Goal: Transaction & Acquisition: Purchase product/service

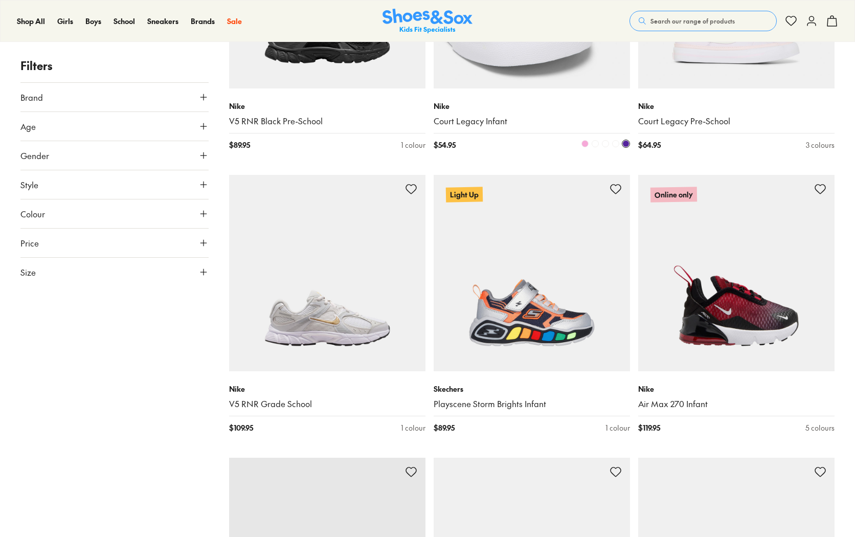
scroll to position [2097, 0]
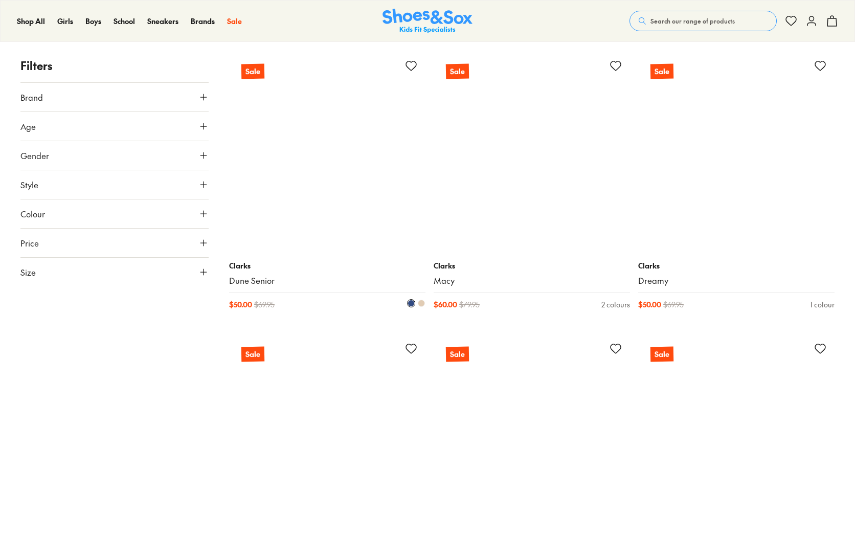
scroll to position [4706, 0]
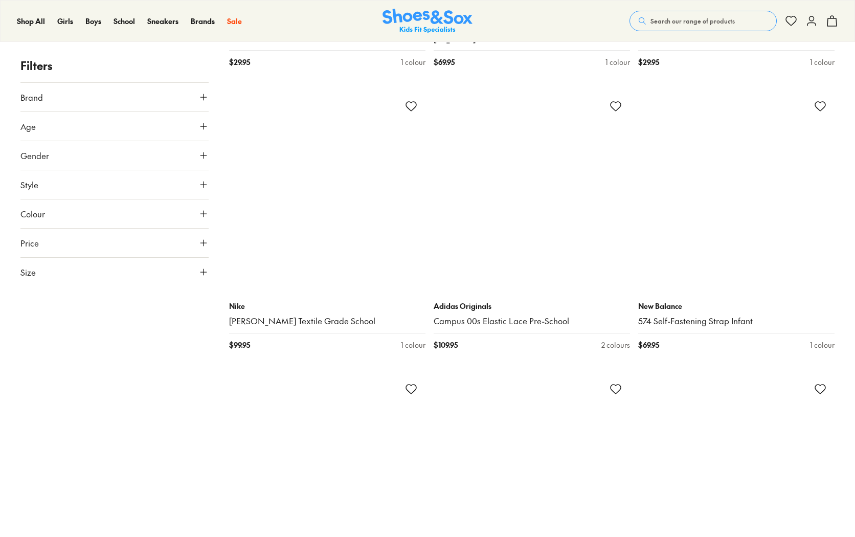
scroll to position [8389, 0]
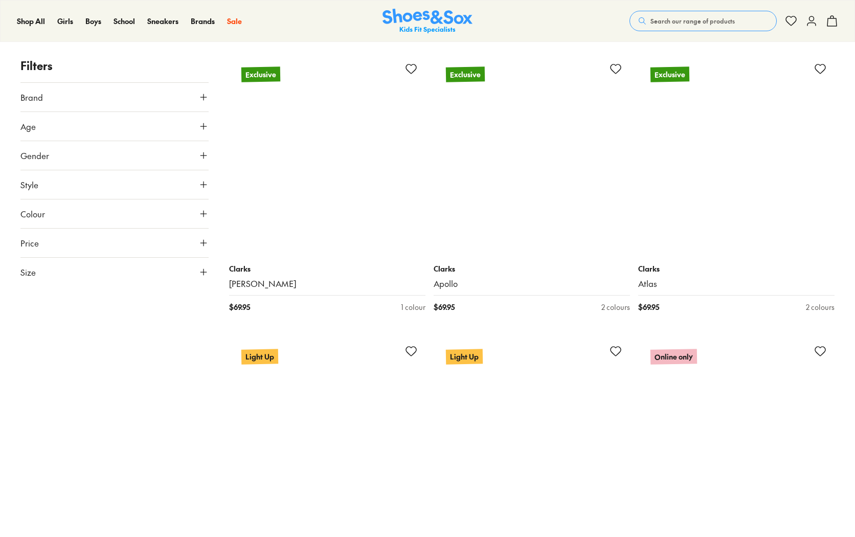
scroll to position [11407, 0]
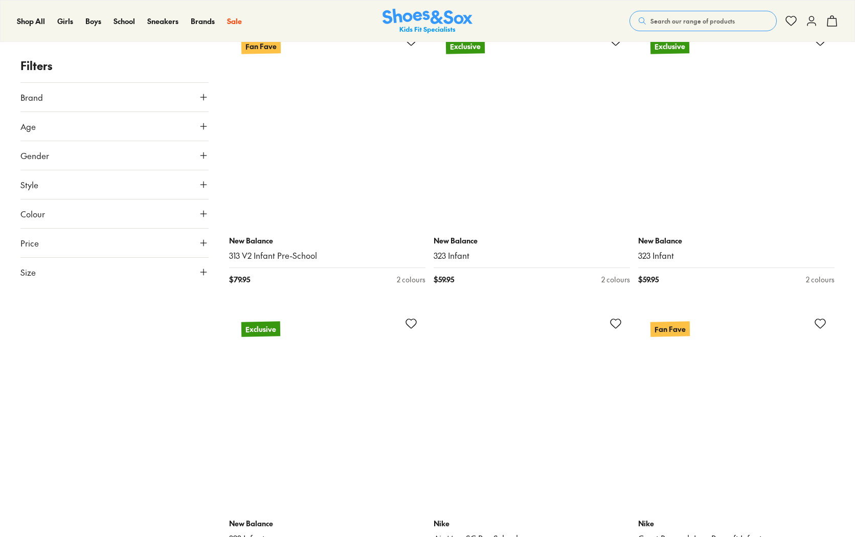
scroll to position [13811, 0]
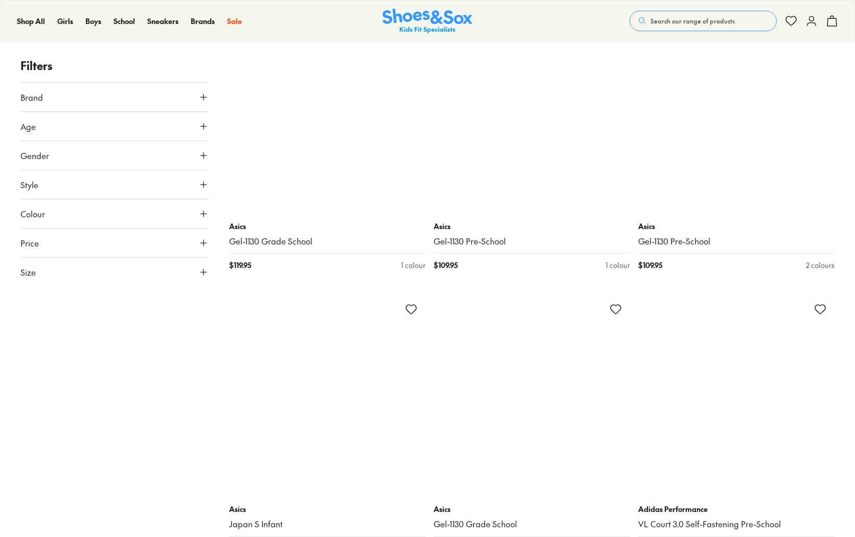
scroll to position [16880, 0]
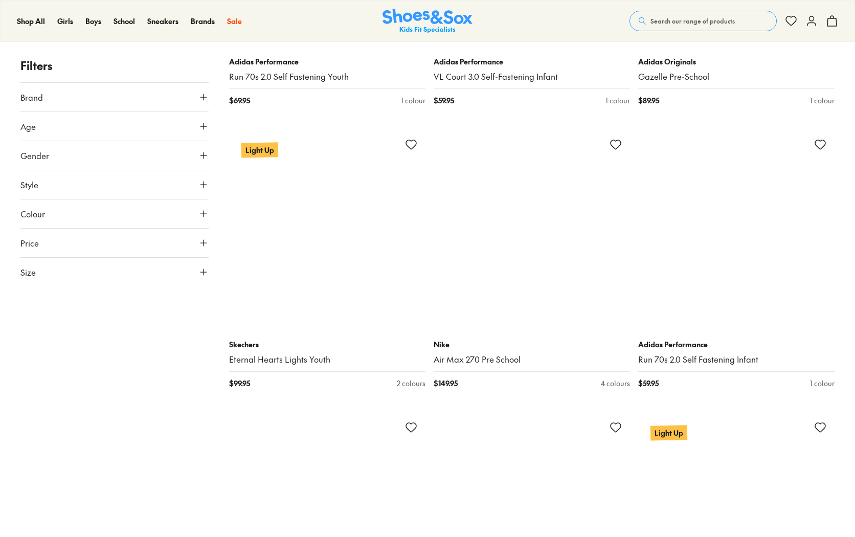
scroll to position [20307, 0]
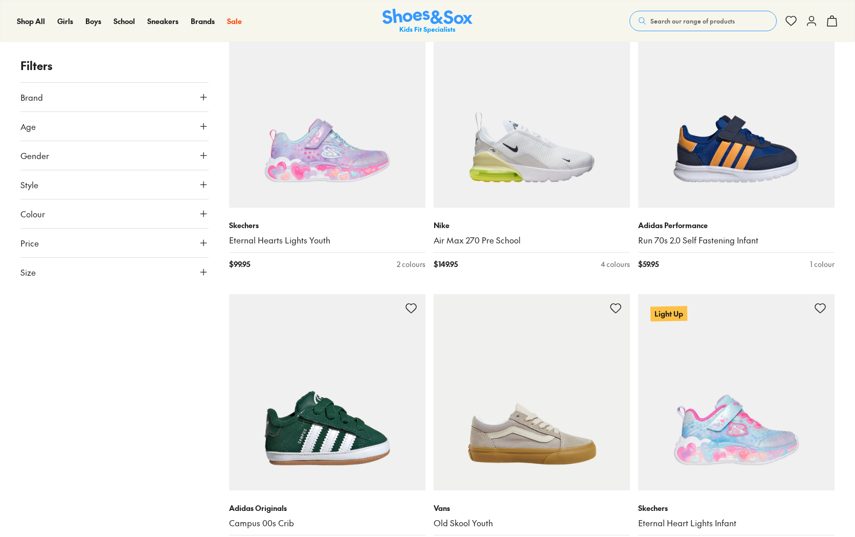
click at [201, 210] on icon at bounding box center [203, 214] width 10 height 10
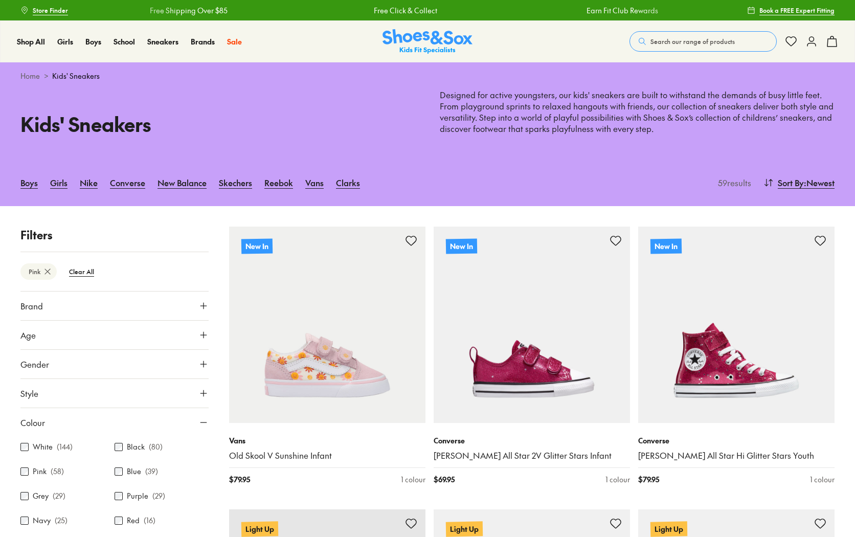
click at [203, 334] on icon at bounding box center [203, 335] width 10 height 10
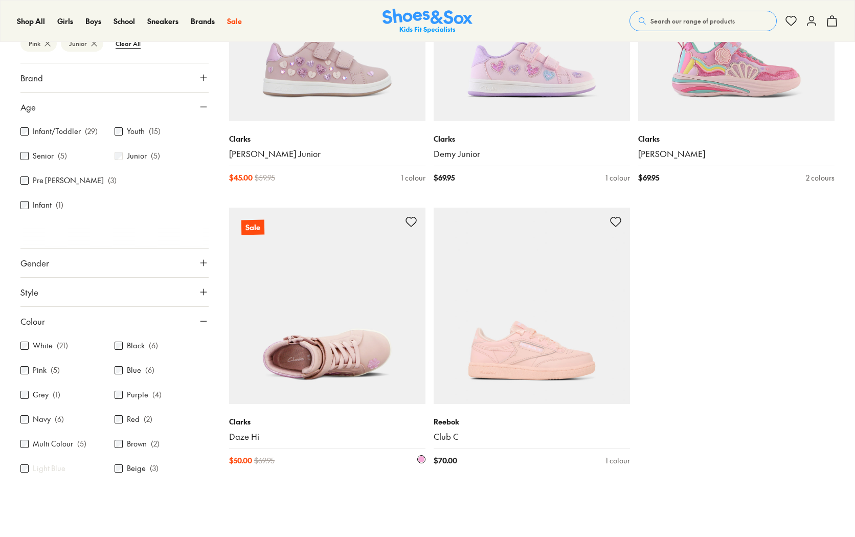
scroll to position [307, 0]
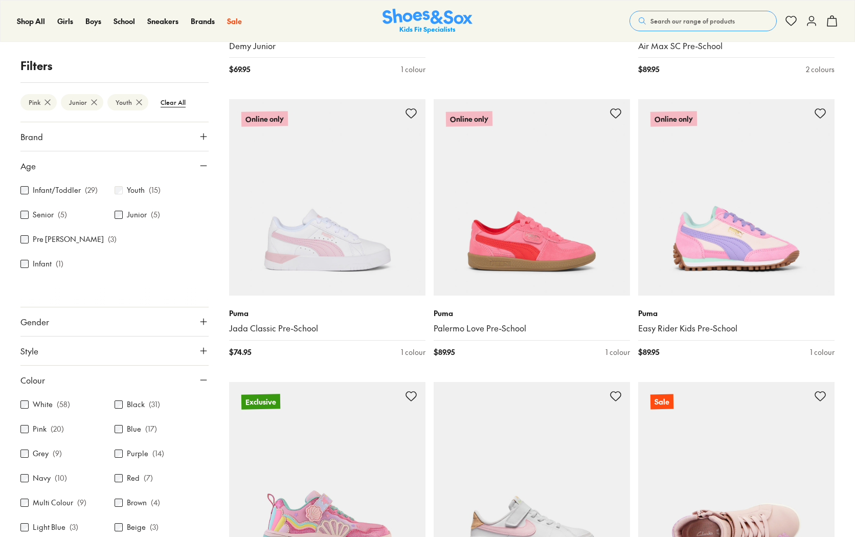
scroll to position [973, 0]
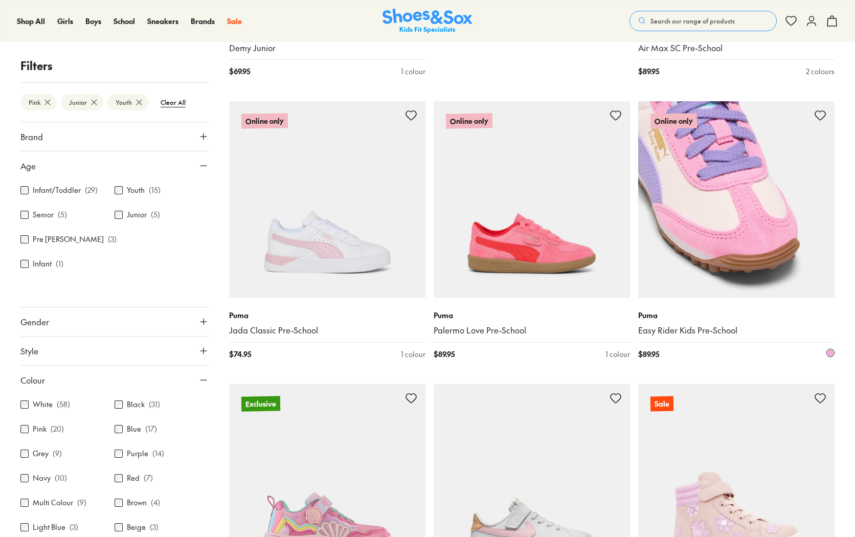
click at [722, 208] on img at bounding box center [736, 199] width 196 height 196
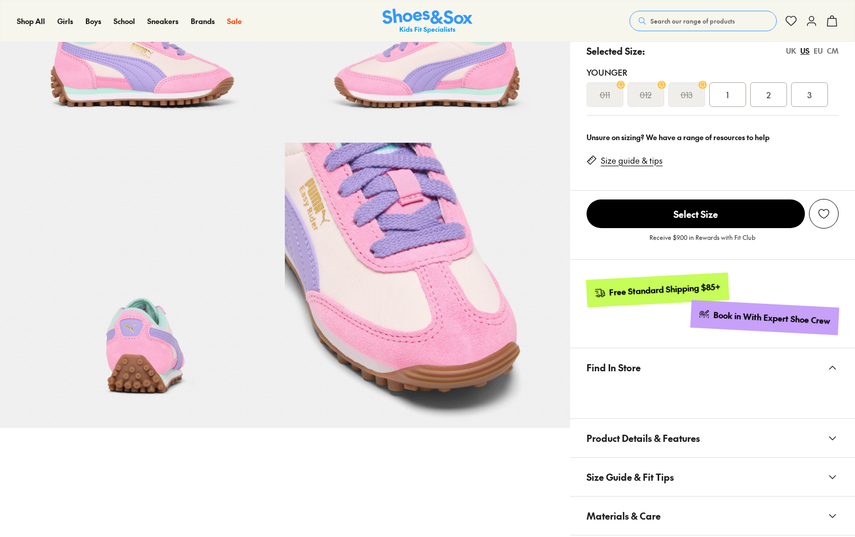
select select "*"
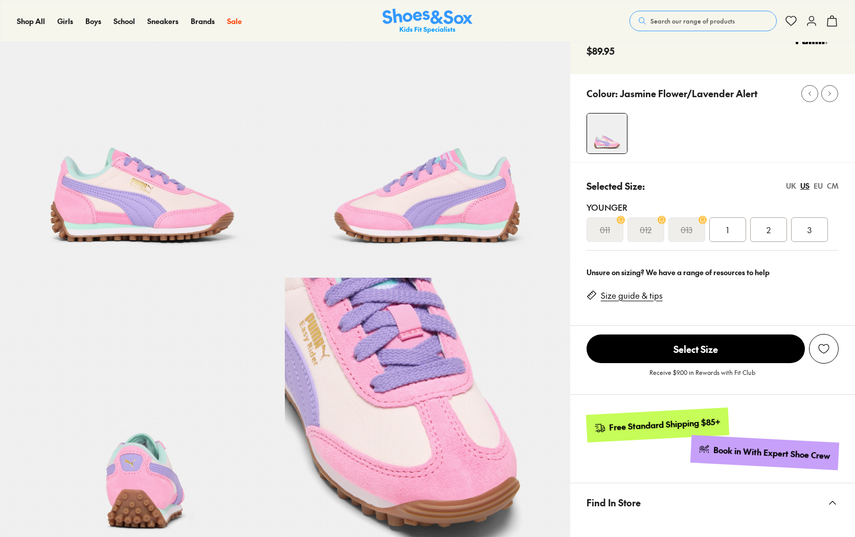
scroll to position [51, 0]
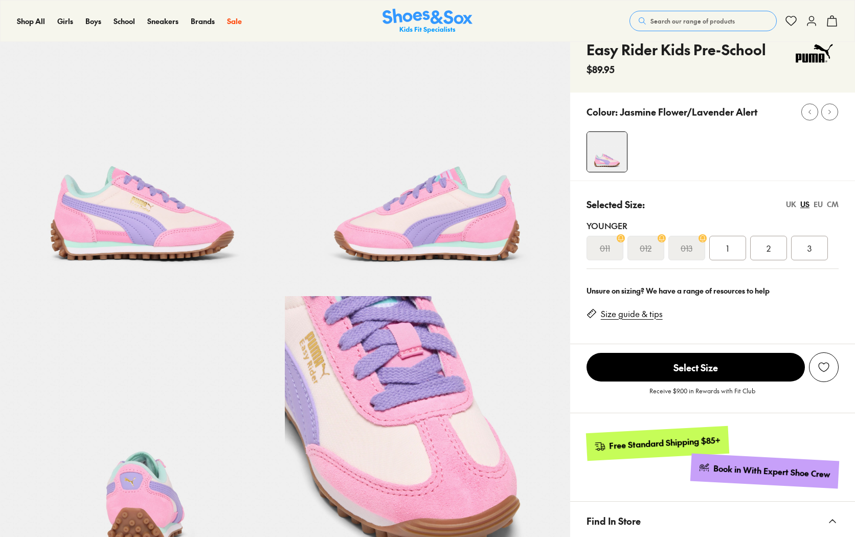
click at [735, 250] on div "1" at bounding box center [727, 248] width 37 height 25
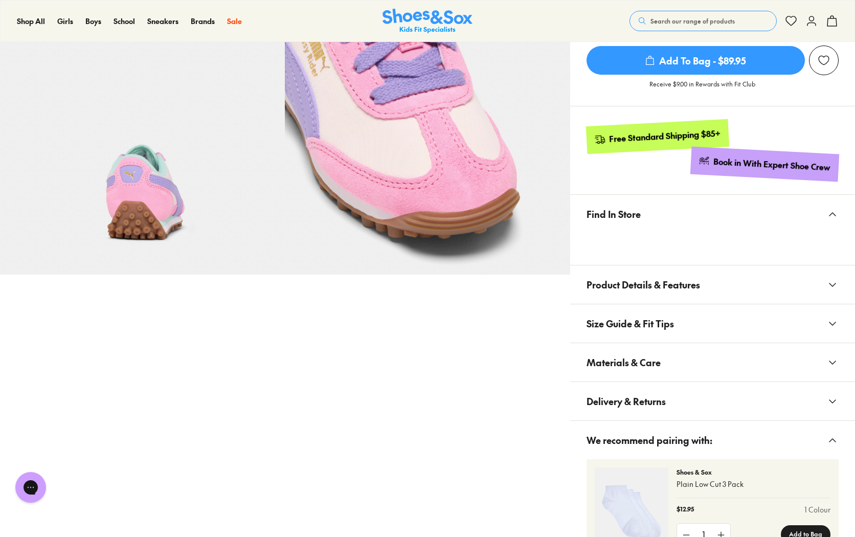
click at [819, 2] on div "Shop All Shop All Shop All 20% Off School New Arrivals Online Only Best Sellers…" at bounding box center [427, 21] width 855 height 42
click at [75, 0] on div "Shop All Shop All Shop All 20% Off School New Arrivals Online Only Best Sellers…" at bounding box center [427, 21] width 855 height 42
